Goal: Information Seeking & Learning: Learn about a topic

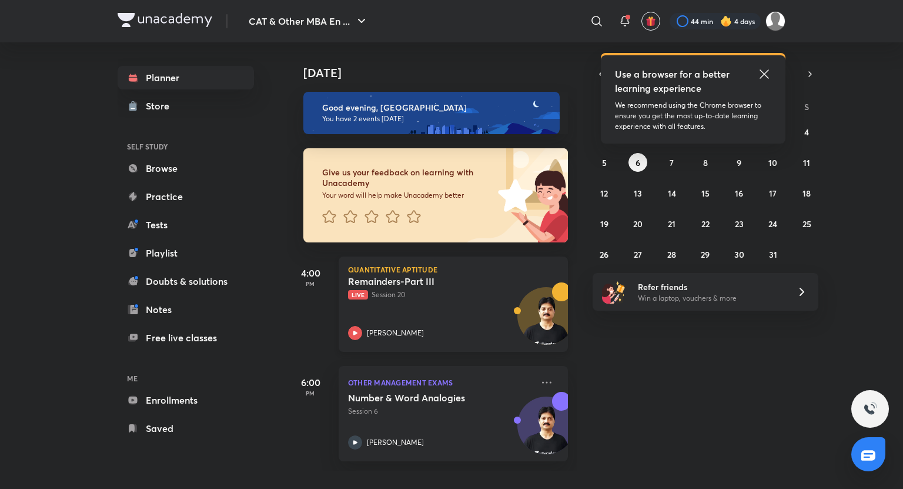
click at [431, 318] on div "Remainders-Part III Live Session 20 [PERSON_NAME]" at bounding box center [440, 307] width 185 height 65
